Goal: Information Seeking & Learning: Check status

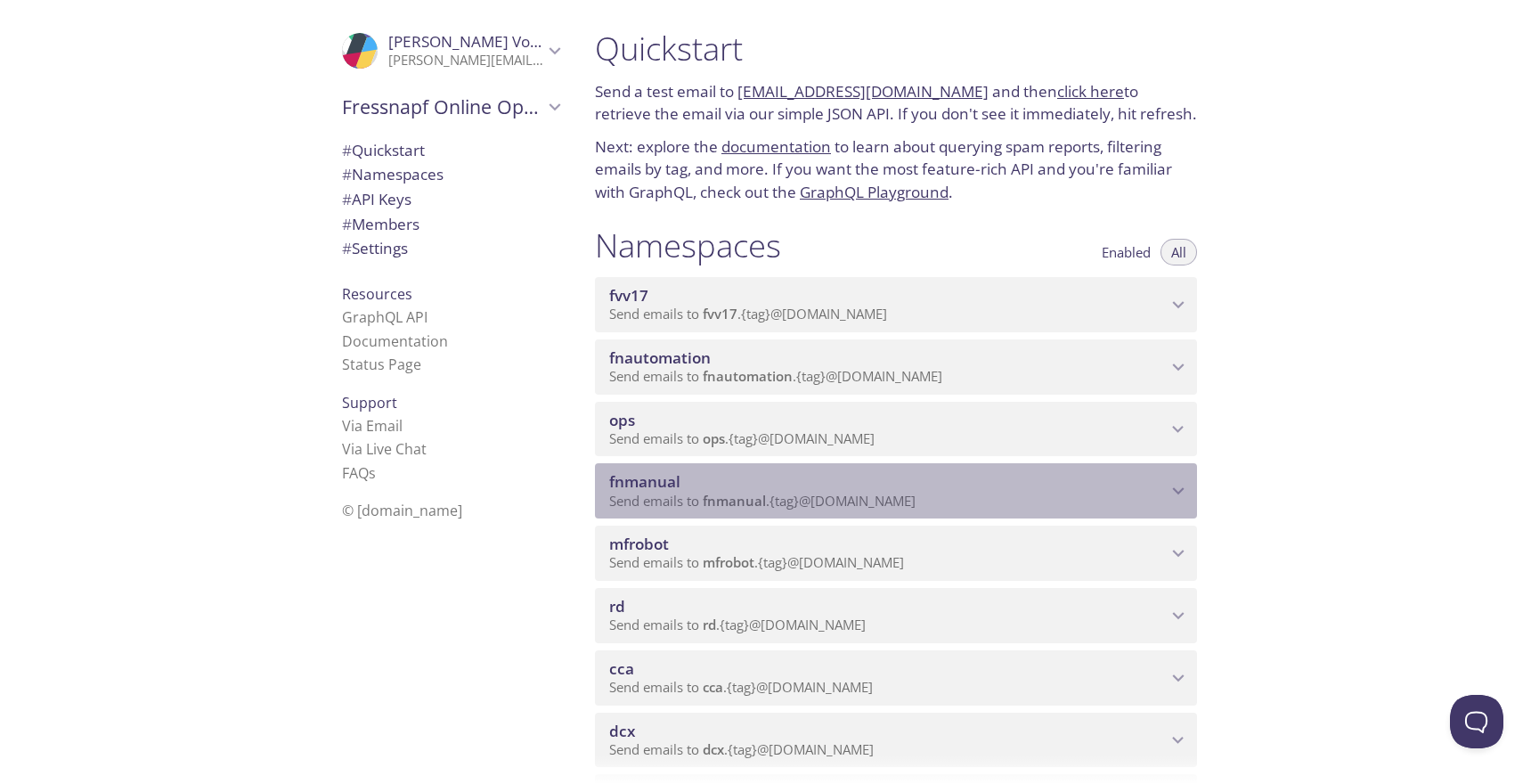
click at [874, 500] on span "Send emails to fnmanual . {tag} @[DOMAIN_NAME]" at bounding box center [762, 500] width 306 height 18
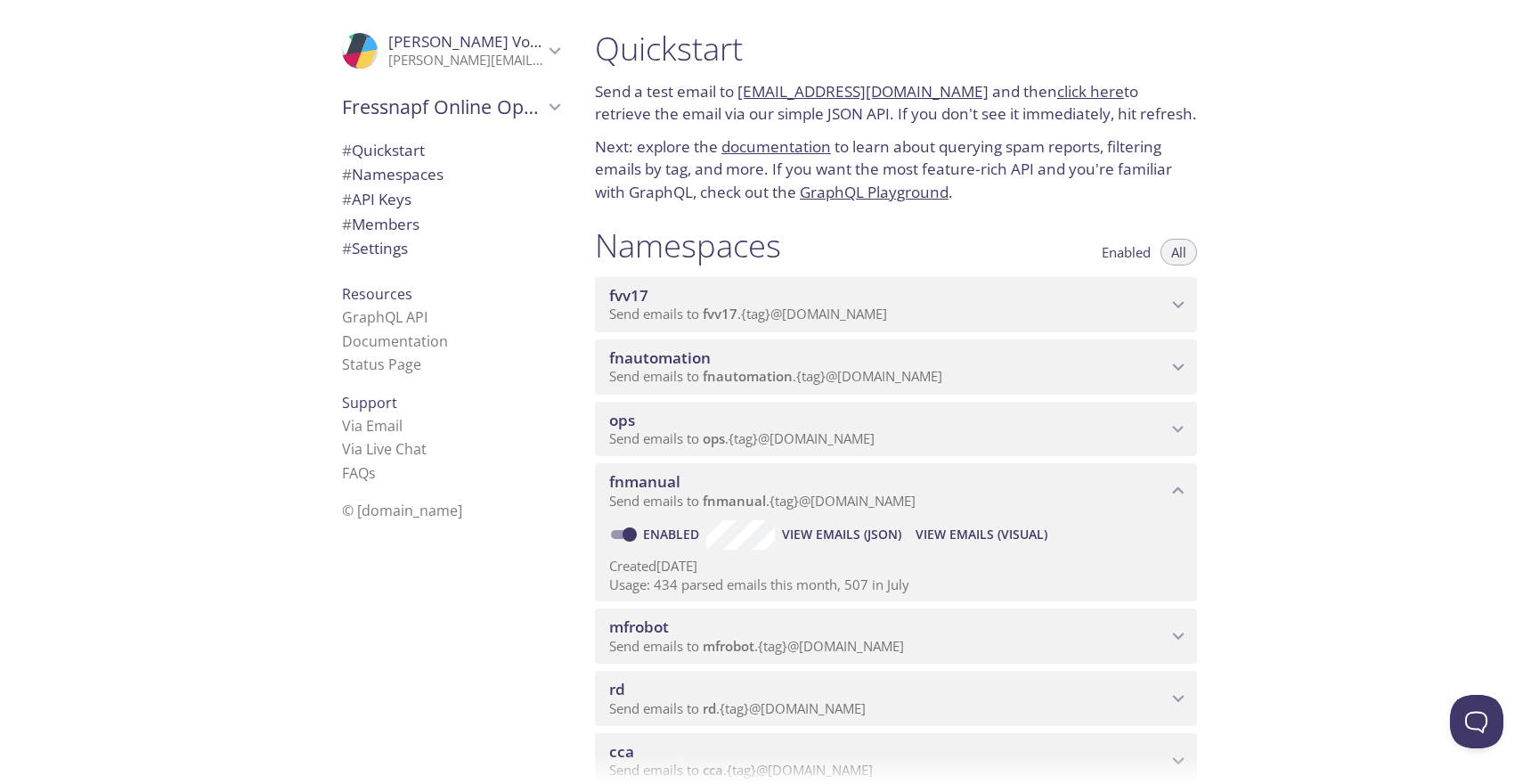
click at [929, 541] on span "View Emails (Visual)" at bounding box center [981, 533] width 132 height 21
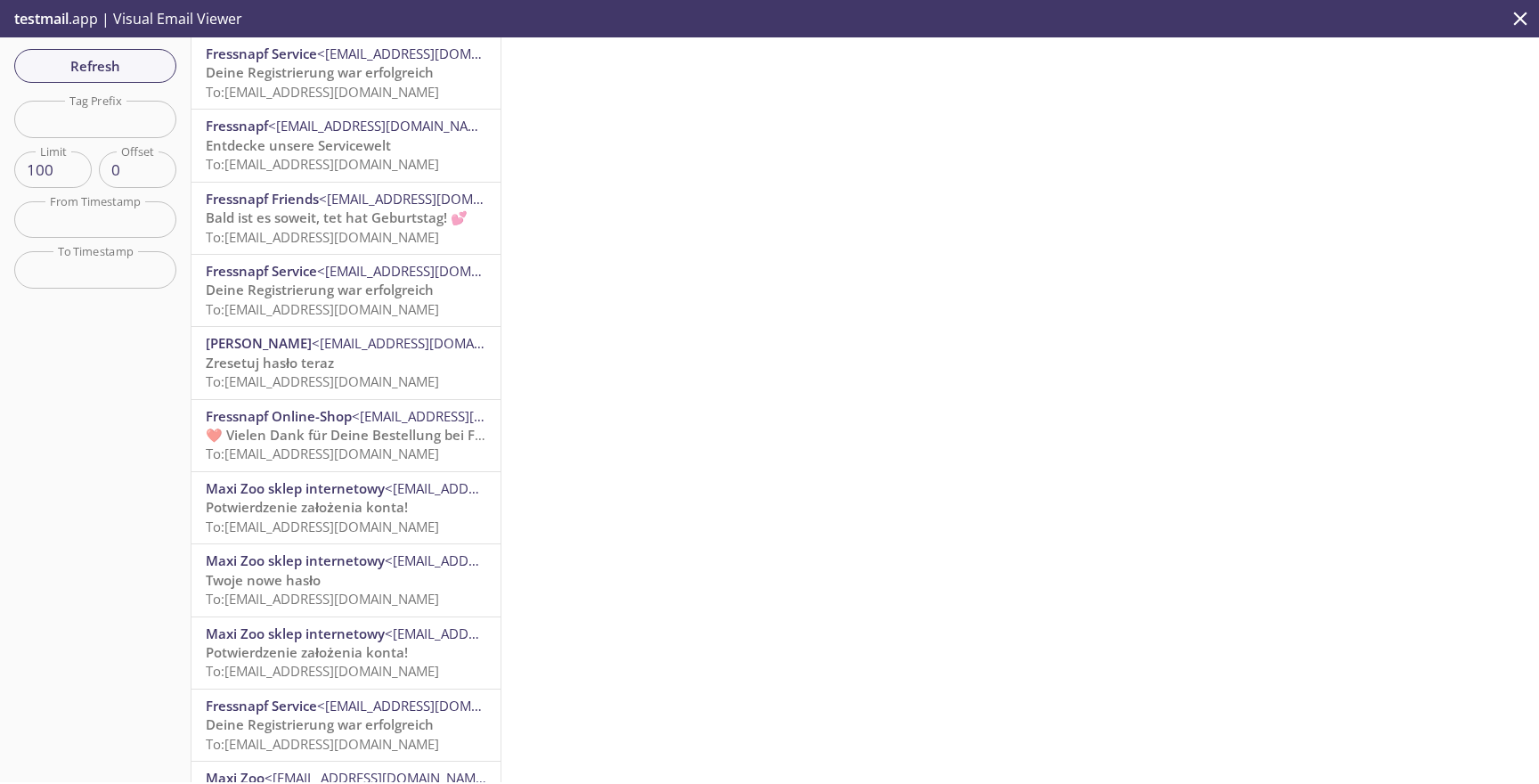
click at [366, 76] on span "Deine Registrierung war erfolgreich" at bounding box center [319, 72] width 228 height 18
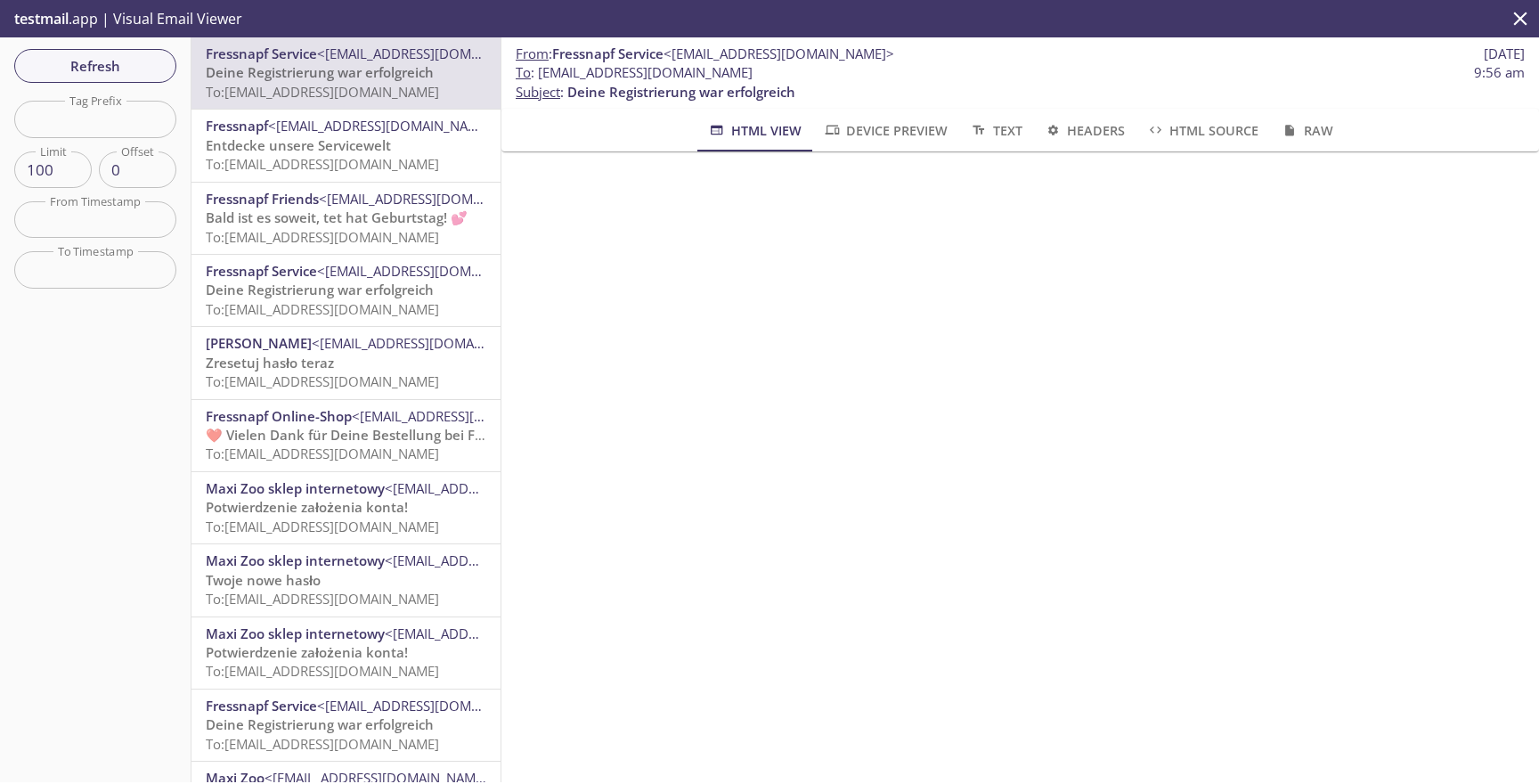
scroll to position [227, 0]
click at [130, 76] on span "Refresh" at bounding box center [95, 65] width 134 height 23
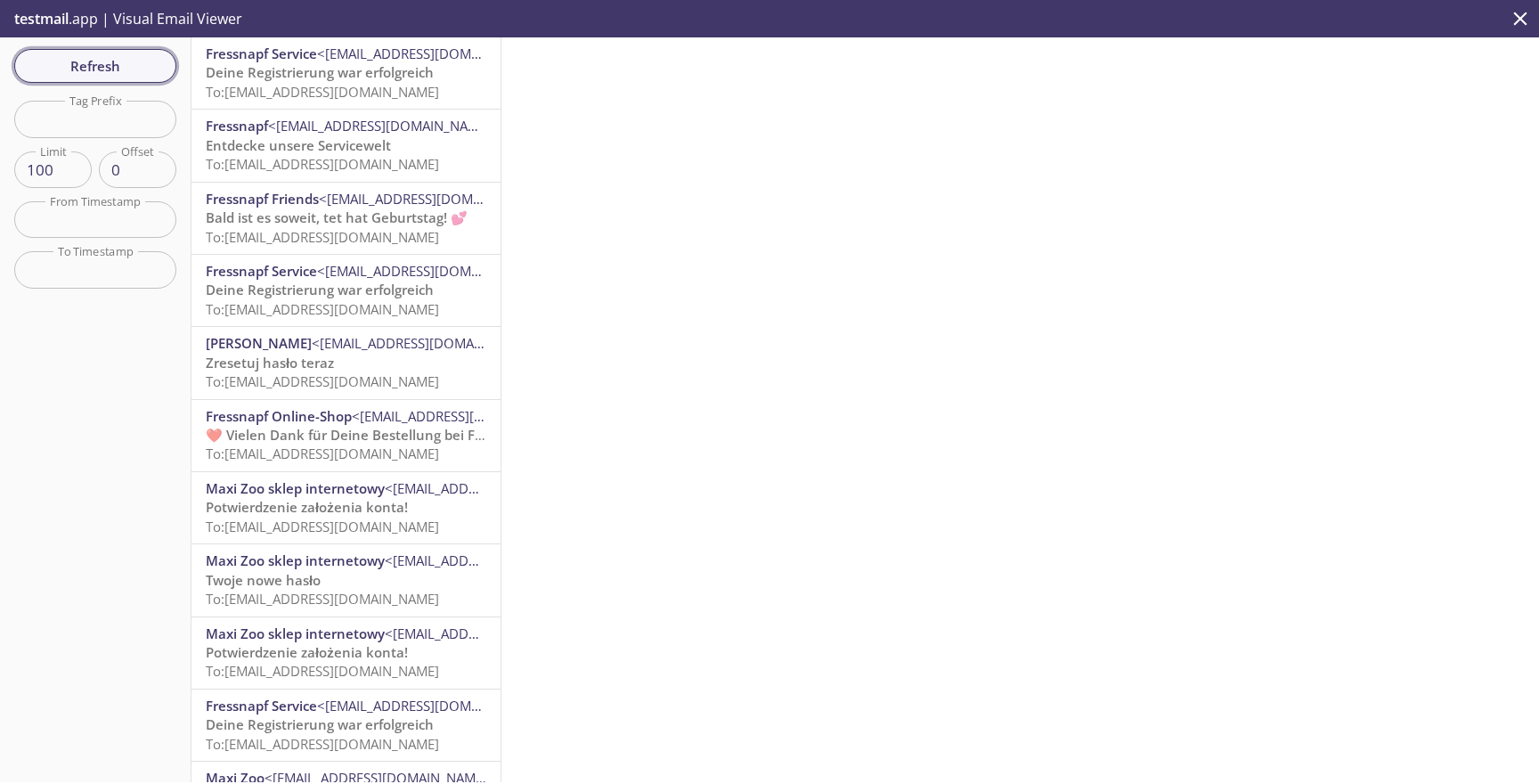
click at [128, 61] on span "Refresh" at bounding box center [95, 65] width 134 height 23
click at [146, 75] on span "Refresh" at bounding box center [95, 65] width 134 height 23
click at [135, 64] on span "Refresh" at bounding box center [95, 65] width 134 height 23
click at [122, 56] on span "Refresh" at bounding box center [95, 65] width 134 height 23
click at [106, 72] on span "Refresh" at bounding box center [95, 65] width 134 height 23
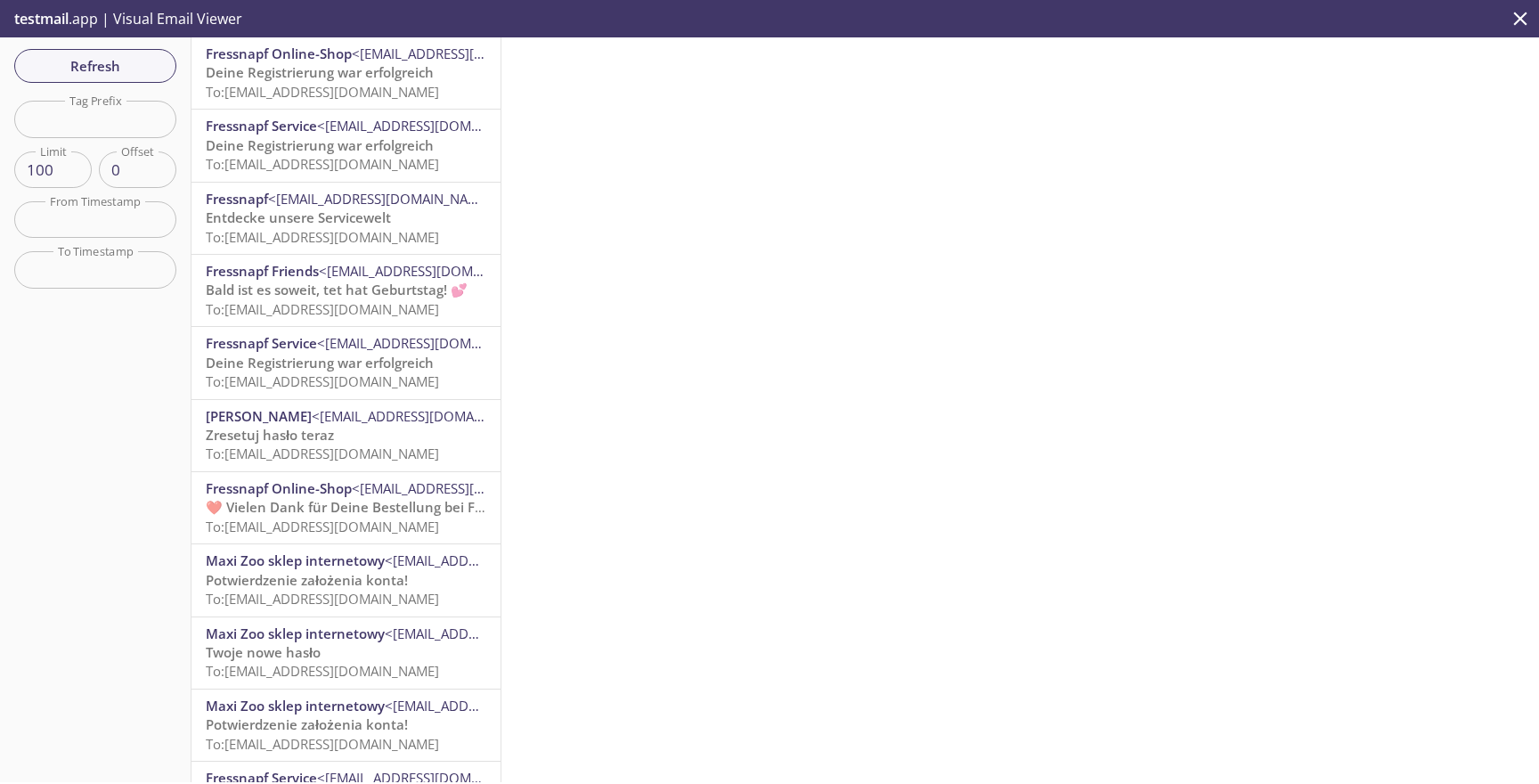
click at [276, 76] on span "Deine Registrierung war erfolgreich" at bounding box center [319, 72] width 228 height 18
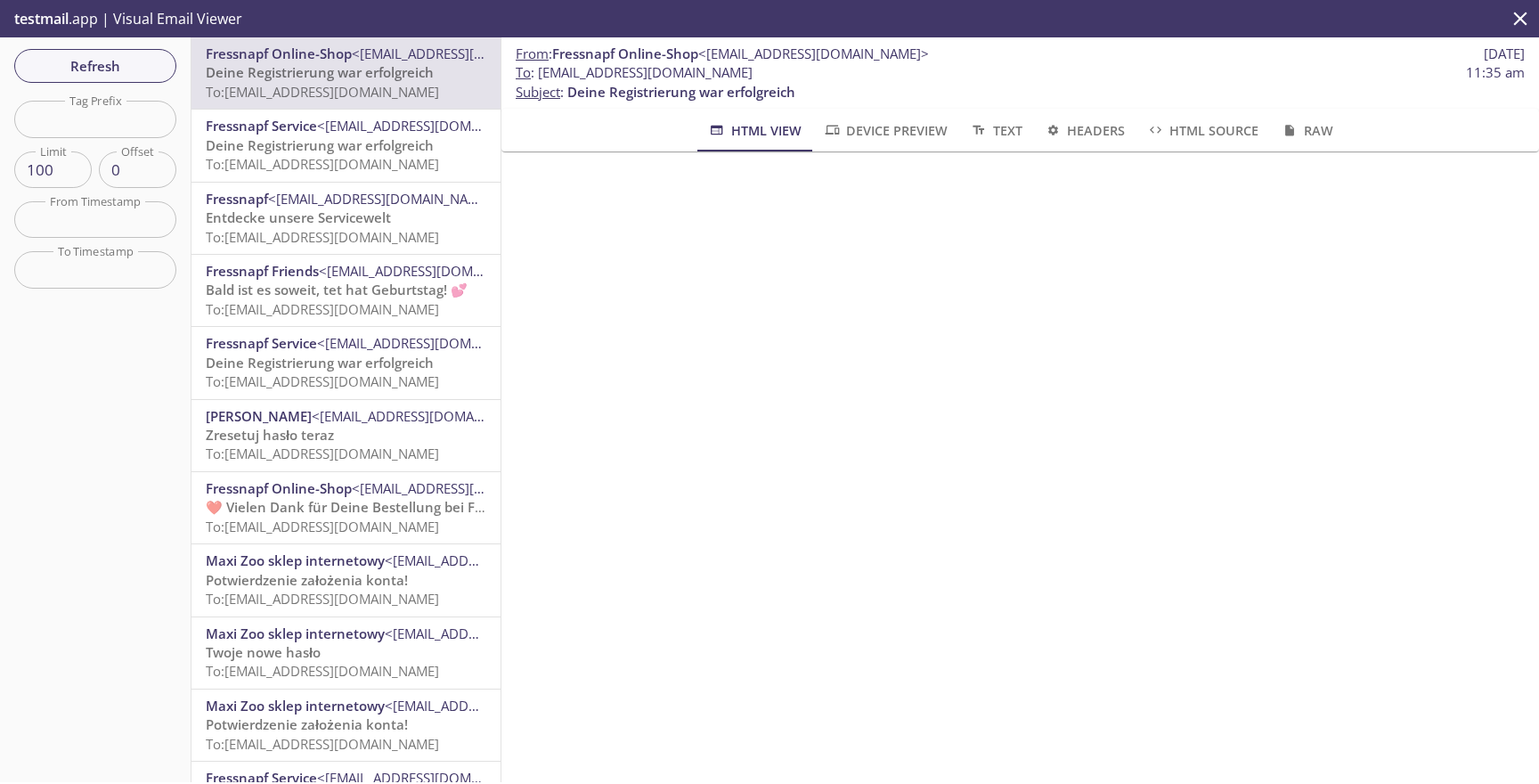
scroll to position [112, 0]
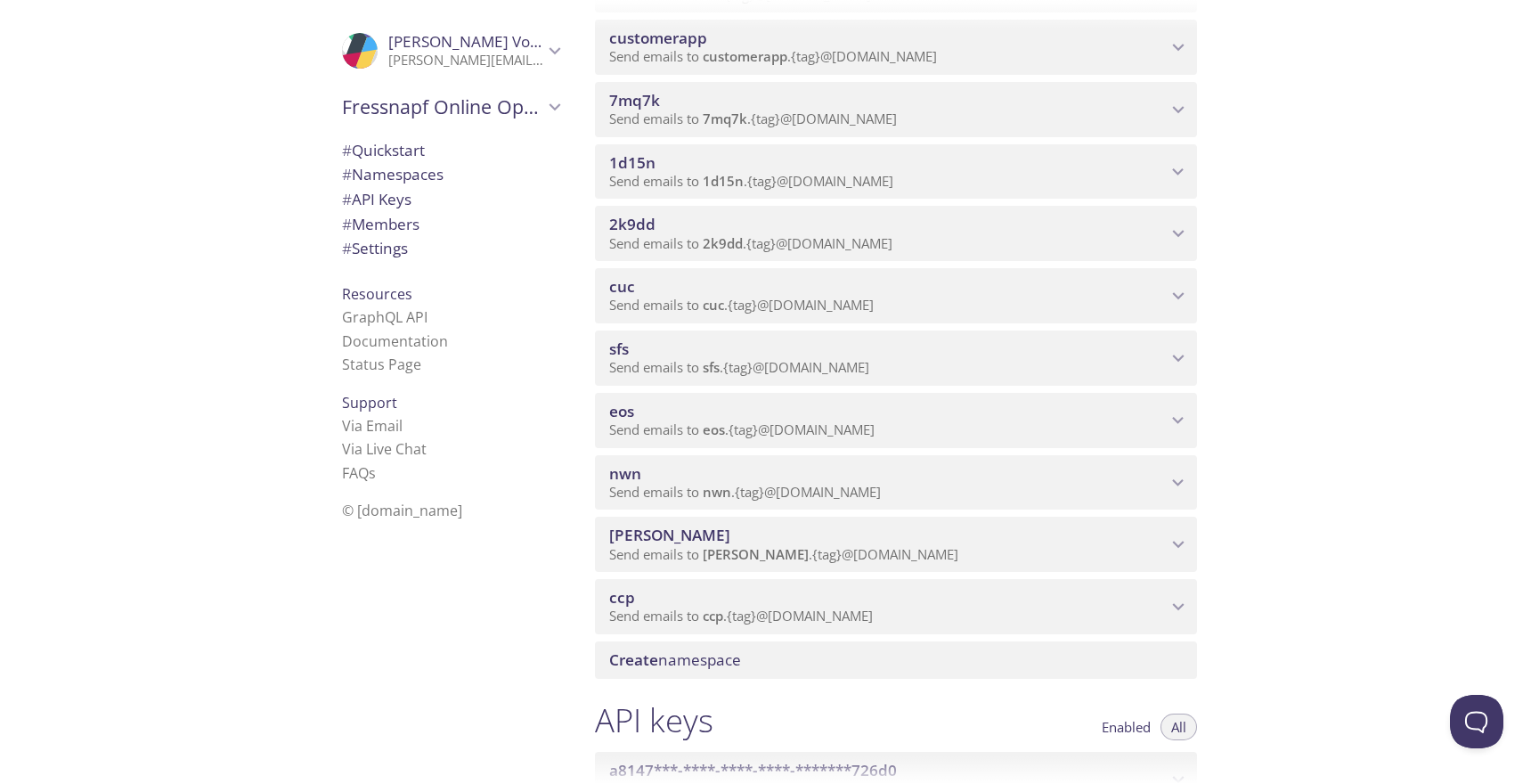
scroll to position [1716, 0]
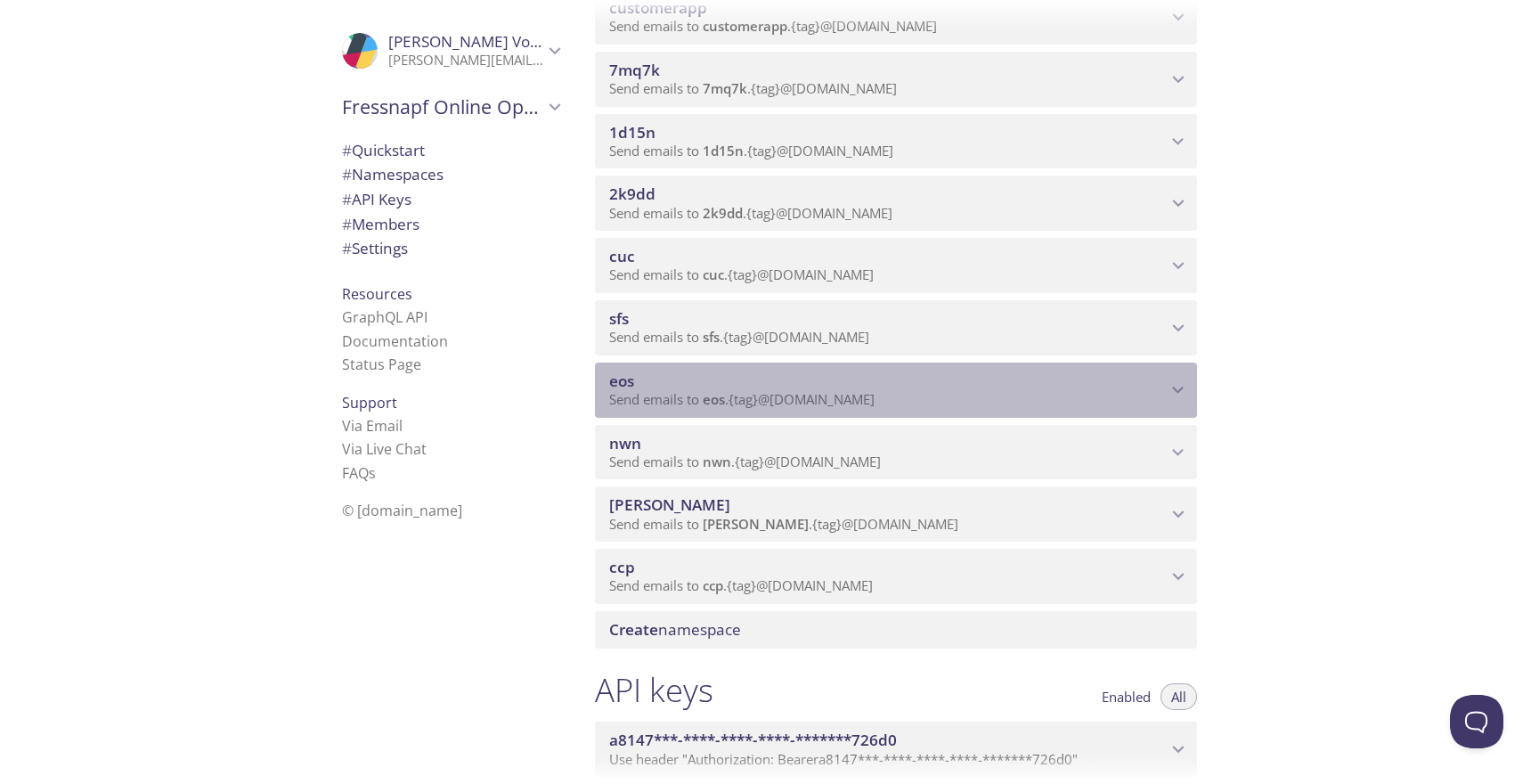
click at [1168, 386] on icon "eos namespace" at bounding box center [1178, 390] width 23 height 23
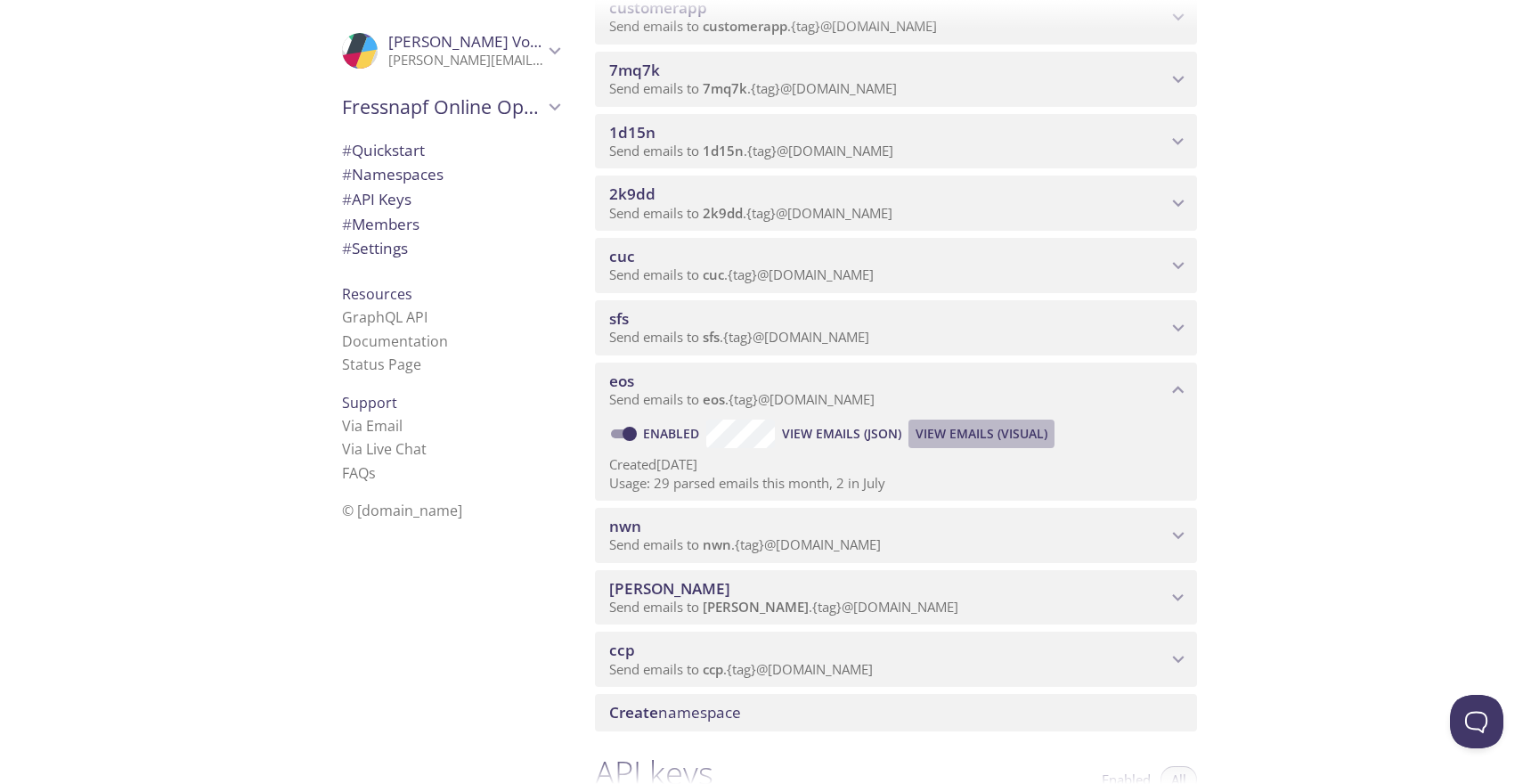
click at [945, 431] on span "View Emails (Visual)" at bounding box center [981, 433] width 132 height 21
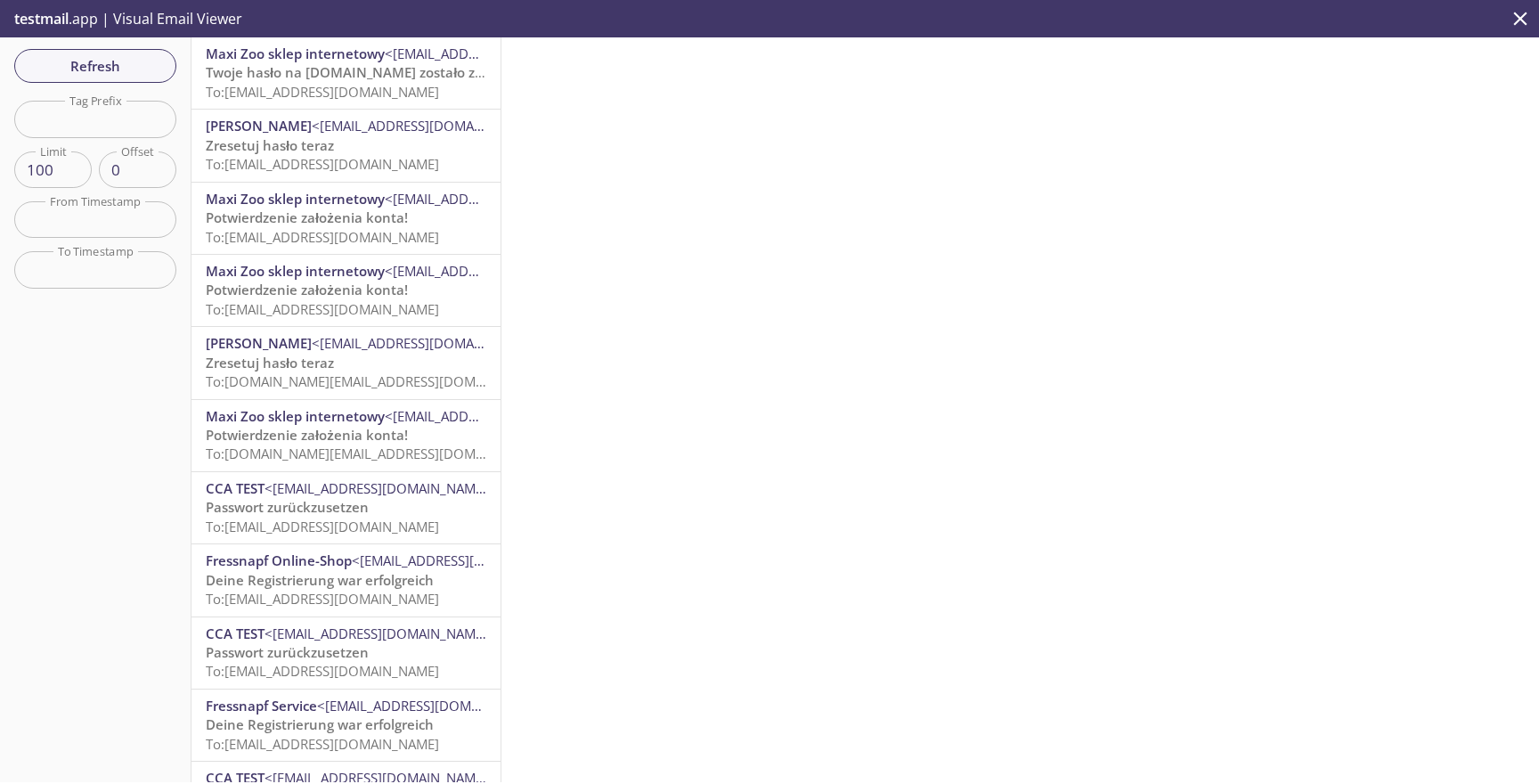
click at [379, 78] on span "Twoje hasło na maxizoo.pl zostało zmienione" at bounding box center [370, 72] width 331 height 18
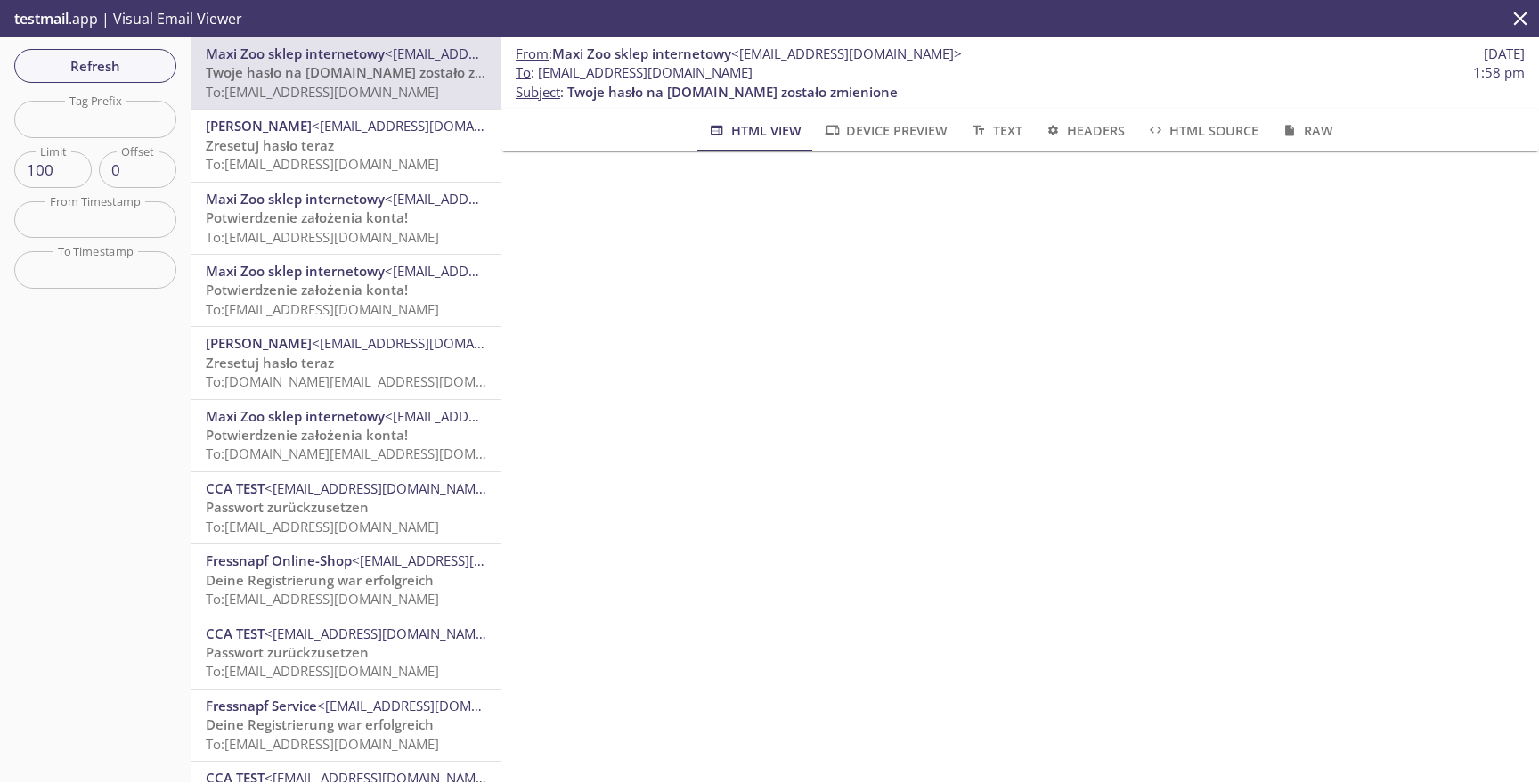
scroll to position [108, 0]
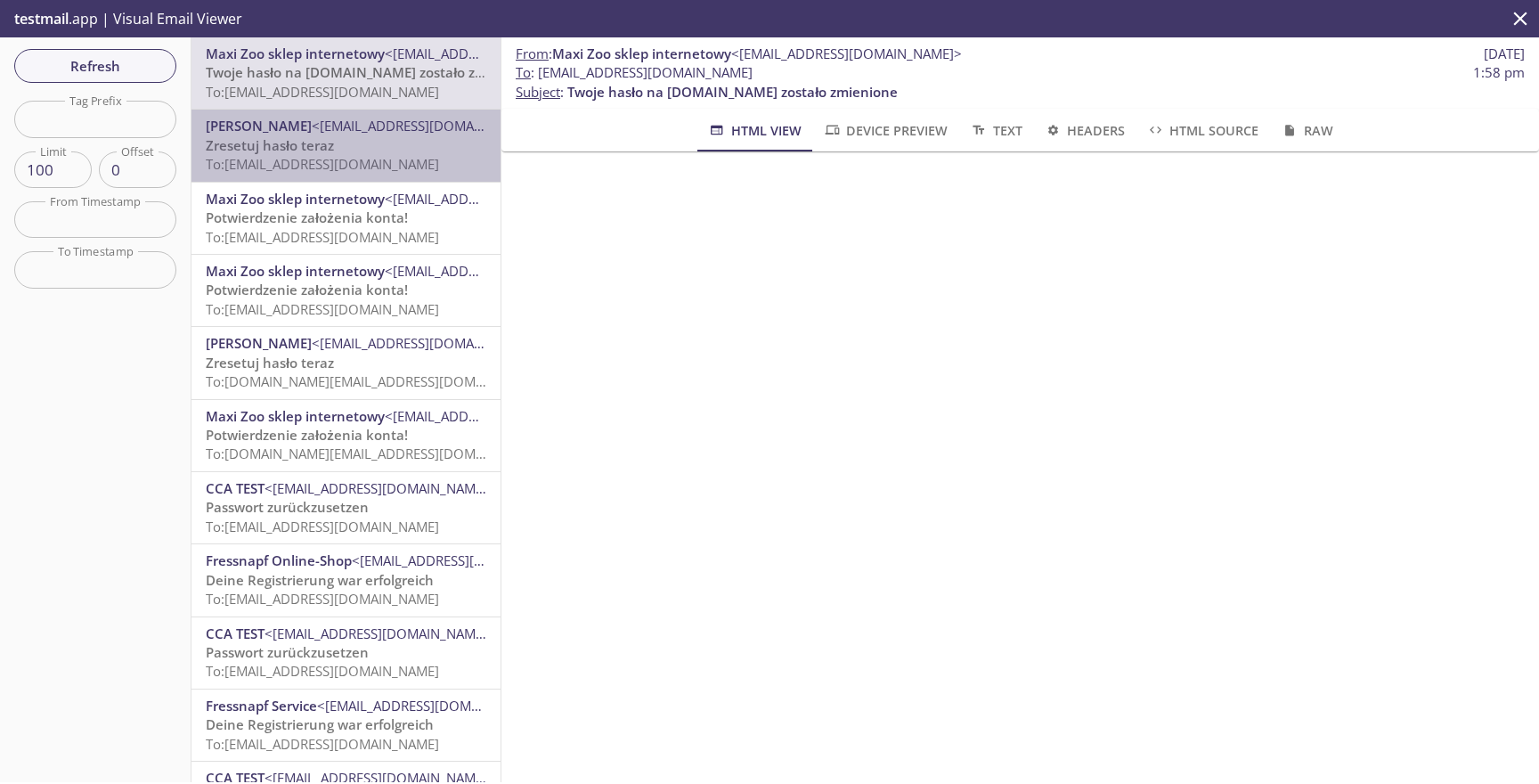
click at [355, 146] on p "Zresetuj hasło teraz To: EOS.test.pl3@inbox.testmail.app" at bounding box center [346, 156] width 280 height 39
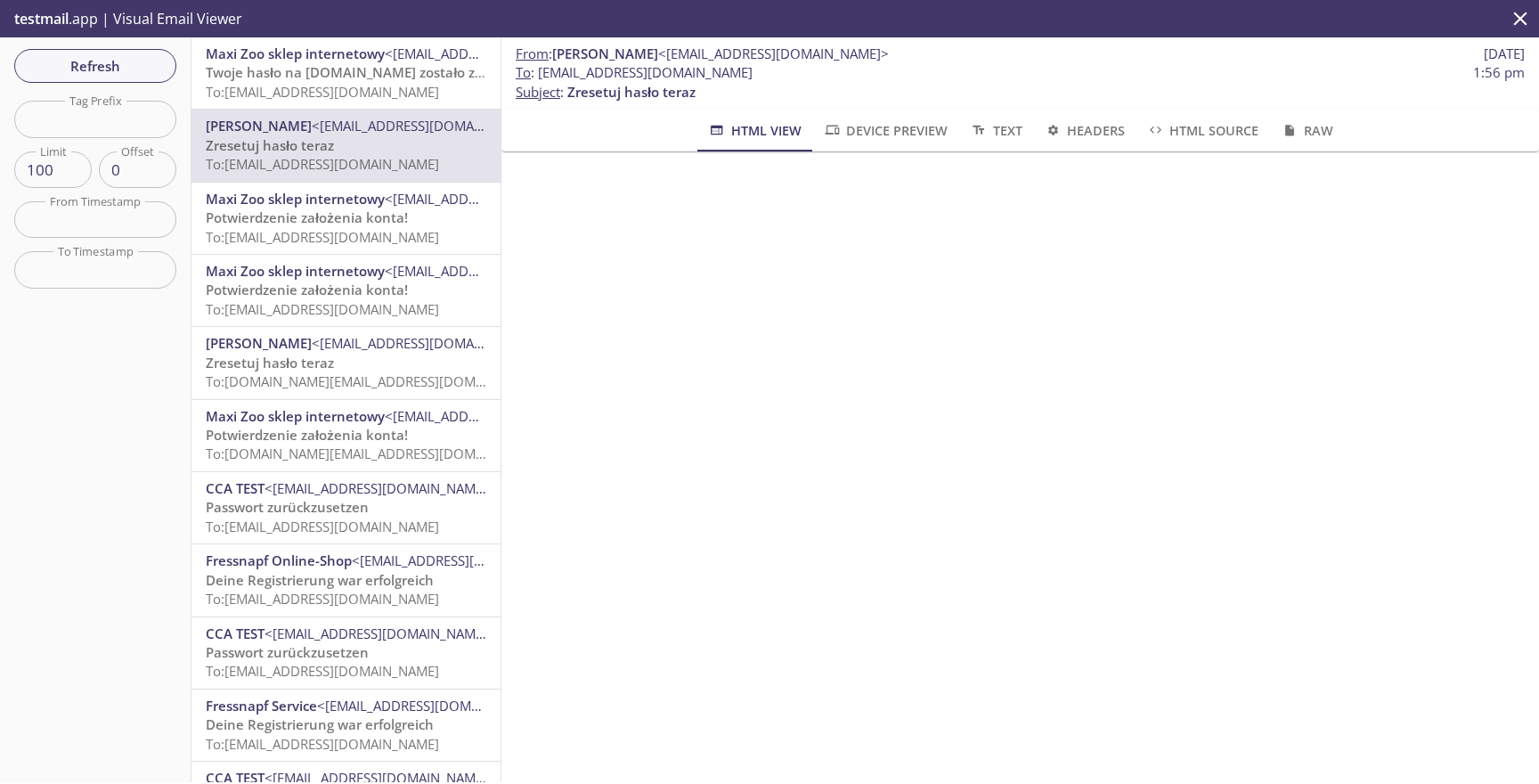
click at [372, 298] on span "Potwierdzenie założenia konta!" at bounding box center [306, 288] width 202 height 18
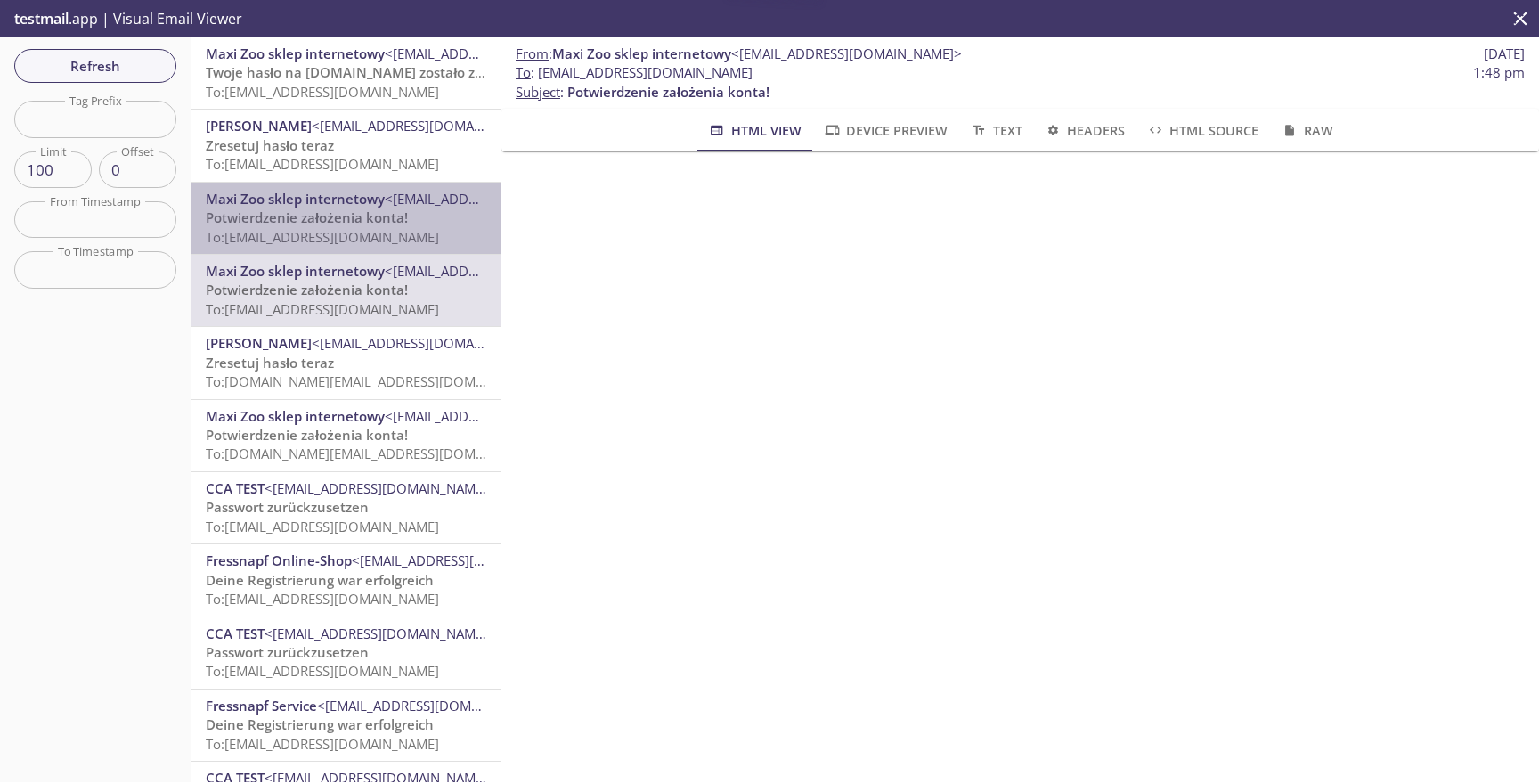
click at [405, 239] on span "To: Eos.test.pl3@inbox.testmail.app" at bounding box center [322, 236] width 233 height 18
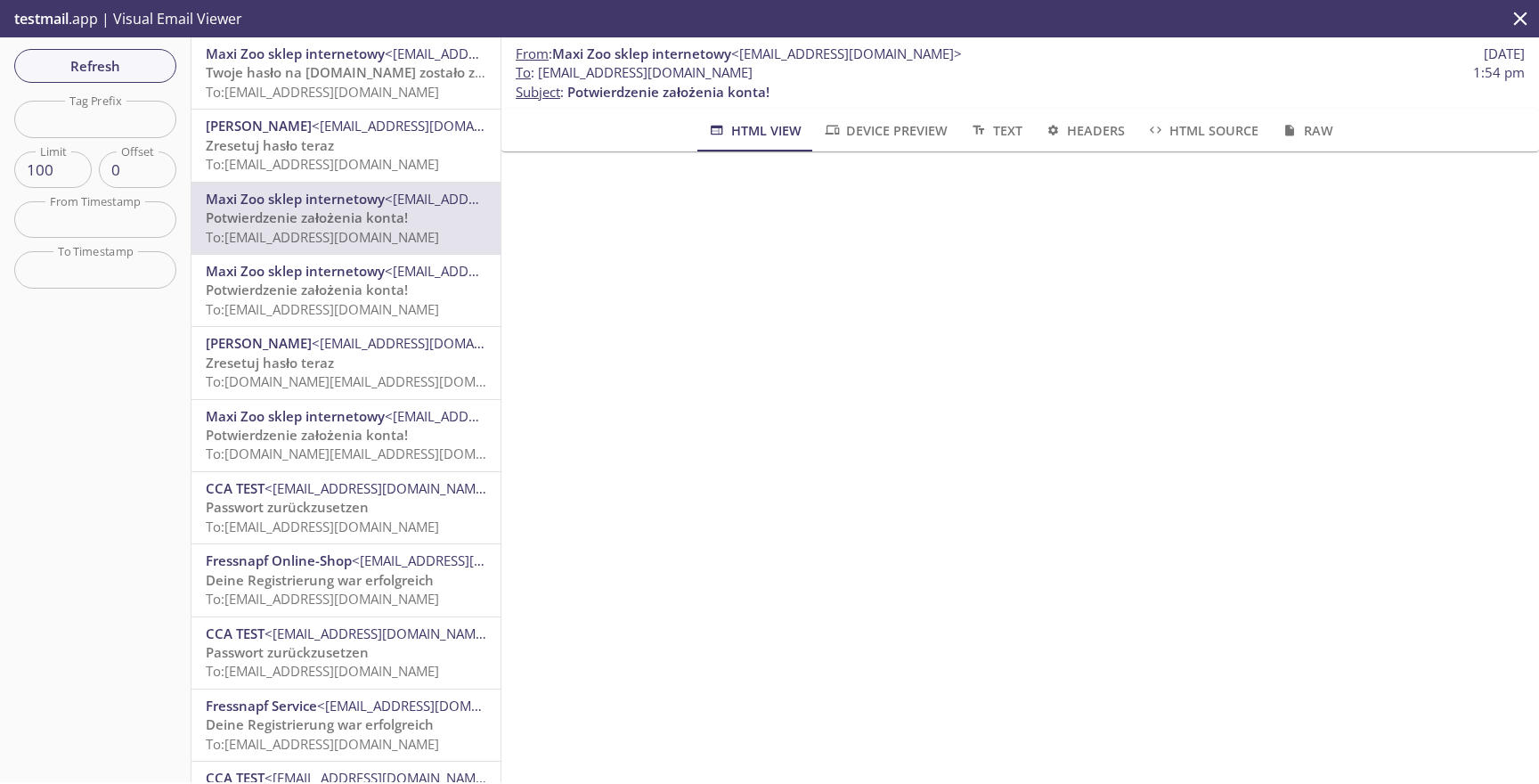
scroll to position [304, 0]
